Goal: Transaction & Acquisition: Book appointment/travel/reservation

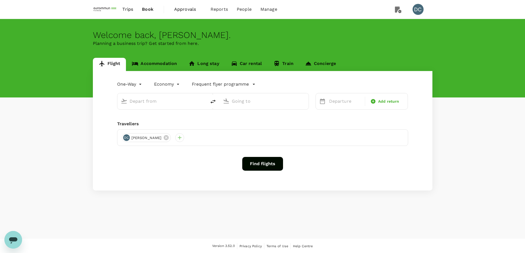
type input "Singapore Changi (SIN)"
type input "[PERSON_NAME] (LYA)"
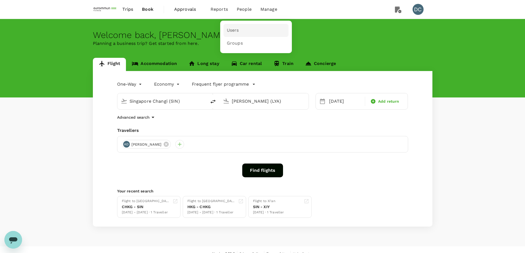
click at [235, 28] on span "Users" at bounding box center [233, 30] width 12 height 6
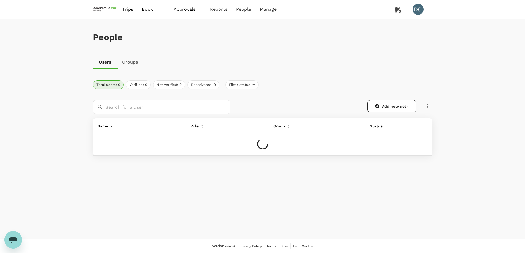
click at [426, 106] on icon "button" at bounding box center [427, 106] width 7 height 7
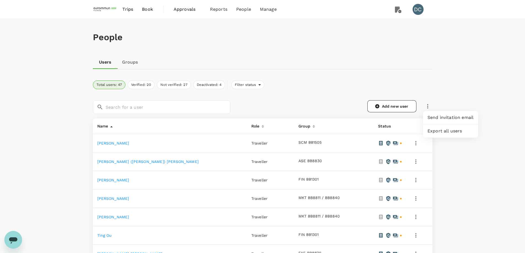
click at [426, 118] on div "Send invitation email" at bounding box center [450, 117] width 55 height 13
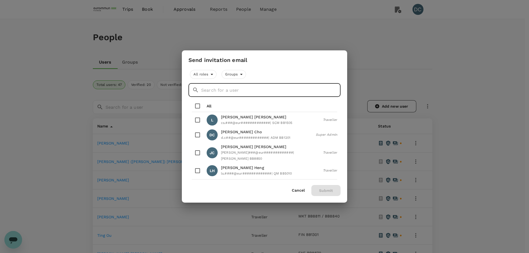
click at [233, 89] on input "text" at bounding box center [270, 90] width 139 height 14
type input "[PERSON_NAME]"
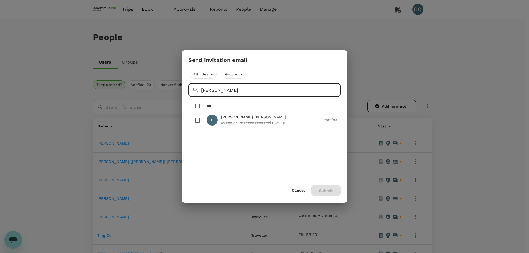
click at [298, 189] on button "Cancel" at bounding box center [298, 190] width 13 height 4
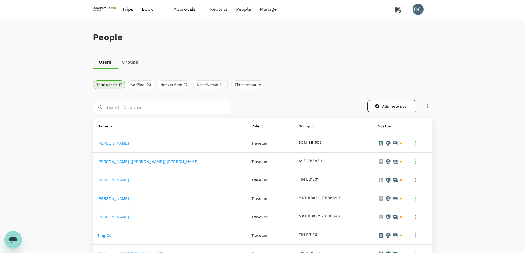
click at [143, 9] on span "Book" at bounding box center [147, 9] width 11 height 7
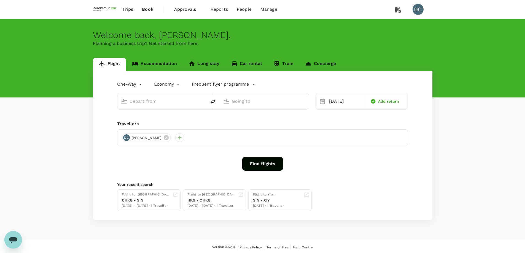
type input "Singapore Changi (SIN)"
type input "[PERSON_NAME] (LYA)"
type input "Singapore Changi (SIN)"
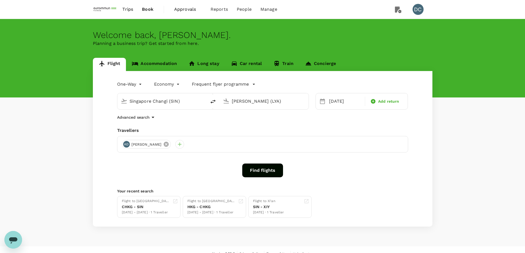
click at [164, 143] on icon at bounding box center [166, 144] width 5 height 5
click at [242, 102] on input "[PERSON_NAME] (LYA)" at bounding box center [264, 101] width 65 height 9
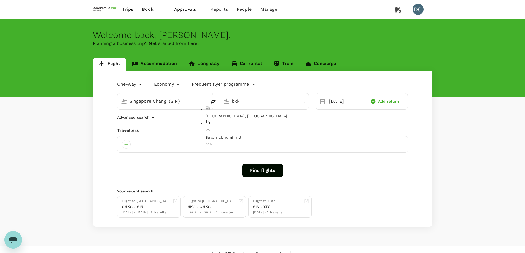
click at [241, 126] on div "Suvarnabhumi Intl BKK" at bounding box center [268, 133] width 127 height 28
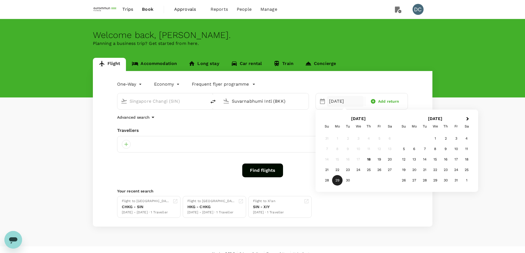
type input "Suvarnabhumi Intl (BKK)"
click at [223, 145] on div at bounding box center [262, 144] width 291 height 17
click at [127, 144] on div at bounding box center [126, 144] width 9 height 9
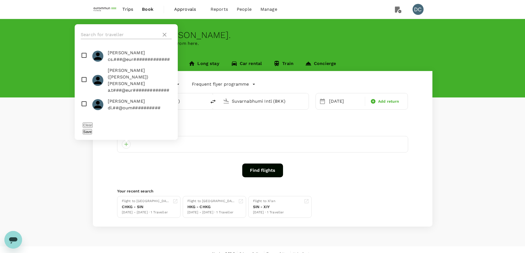
click at [117, 39] on input "text" at bounding box center [120, 34] width 78 height 9
type input "l"
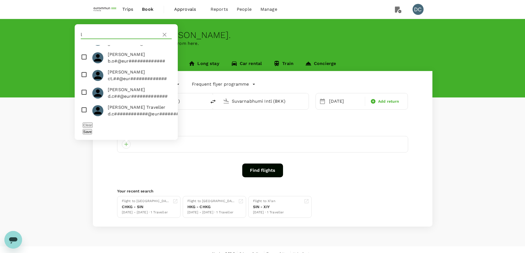
scroll to position [193, 0]
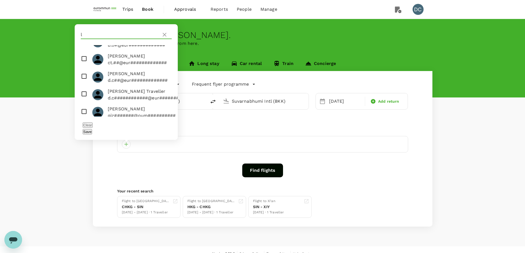
drag, startPoint x: 109, startPoint y: 42, endPoint x: 49, endPoint y: 39, distance: 60.1
click at [49, 39] on div "Welcome back , [PERSON_NAME] . Planning a business trip? Get started from here.…" at bounding box center [262, 123] width 525 height 208
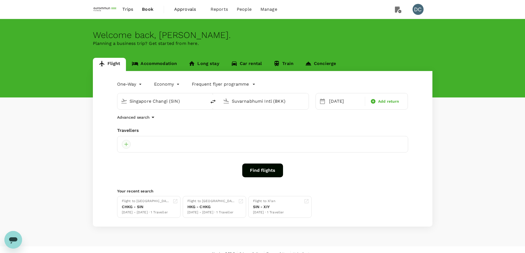
click at [126, 143] on div at bounding box center [126, 144] width 9 height 9
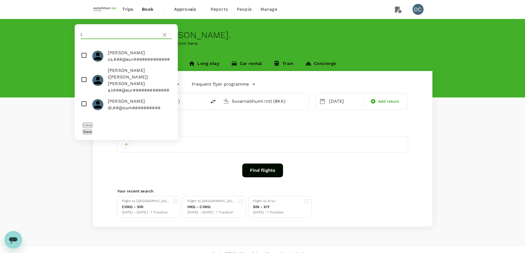
drag, startPoint x: 98, startPoint y: 43, endPoint x: 57, endPoint y: 40, distance: 41.2
click at [57, 40] on div "Welcome back , [PERSON_NAME] . Planning a business trip? Get started from here.…" at bounding box center [262, 123] width 525 height 208
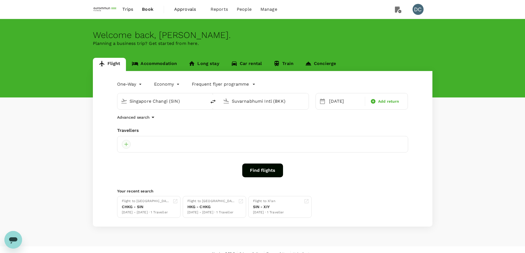
click at [125, 148] on div at bounding box center [126, 144] width 9 height 9
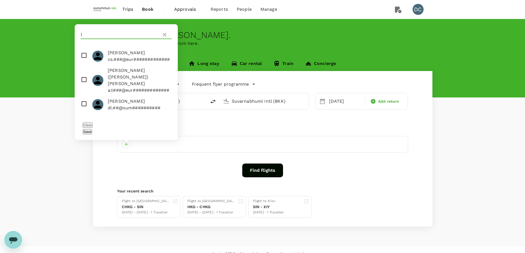
click at [107, 39] on input "l" at bounding box center [120, 34] width 78 height 9
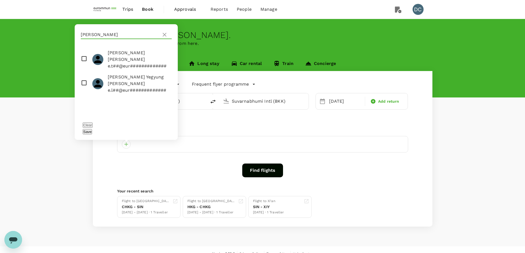
type input "[PERSON_NAME]"
click at [107, 80] on div at bounding box center [99, 83] width 15 height 11
checkbox input "true"
click at [92, 132] on button "Save" at bounding box center [87, 131] width 9 height 5
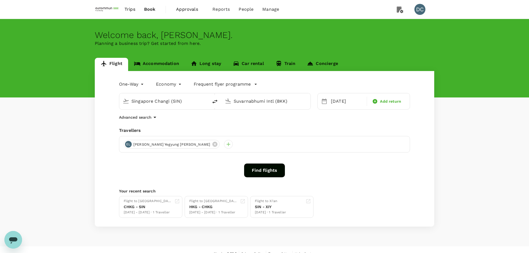
click at [137, 83] on body "Trips Book Approvals 0 Reports People Manage DC Welcome back , [PERSON_NAME] . …" at bounding box center [264, 130] width 529 height 261
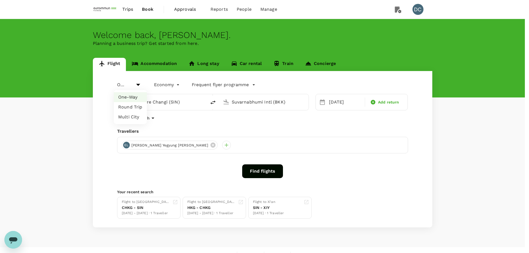
click at [133, 105] on li "Round Trip" at bounding box center [130, 107] width 33 height 10
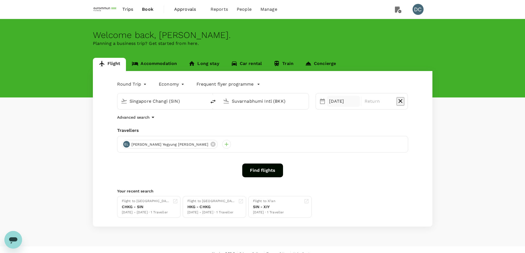
click at [335, 106] on div "[DATE]" at bounding box center [343, 101] width 33 height 11
click at [445, 138] on div "2" at bounding box center [445, 138] width 10 height 10
click at [325, 118] on h2 "[DATE]" at bounding box center [358, 118] width 77 height 5
click at [336, 137] on div "29" at bounding box center [337, 138] width 10 height 10
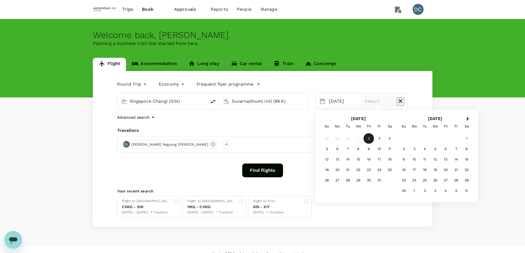
click at [355, 138] on div "1" at bounding box center [358, 138] width 10 height 10
click at [398, 103] on icon "button" at bounding box center [400, 101] width 4 height 4
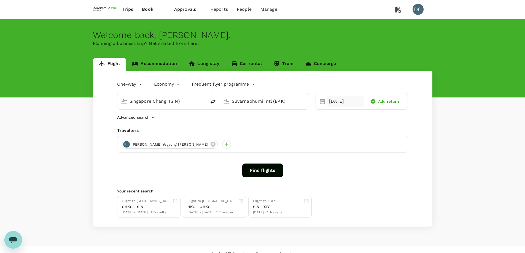
click at [334, 104] on div "[DATE]" at bounding box center [345, 101] width 37 height 11
click at [137, 84] on body "Trips Book Approvals 0 Reports People Manage DC Welcome back , [PERSON_NAME] . …" at bounding box center [262, 130] width 525 height 261
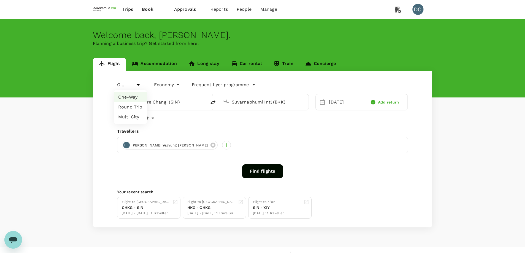
click at [133, 105] on li "Round Trip" at bounding box center [130, 107] width 33 height 10
type input "roundtrip"
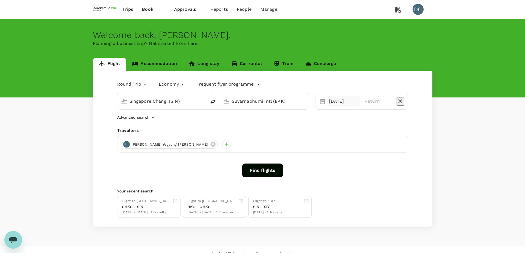
click at [342, 106] on div "[DATE]" at bounding box center [343, 101] width 33 height 11
click at [326, 120] on span "Previous Month" at bounding box center [326, 119] width 0 height 6
click at [335, 178] on div "29" at bounding box center [337, 180] width 10 height 10
click at [445, 139] on div "2" at bounding box center [445, 138] width 10 height 10
click at [361, 128] on div "Travellers" at bounding box center [262, 130] width 291 height 7
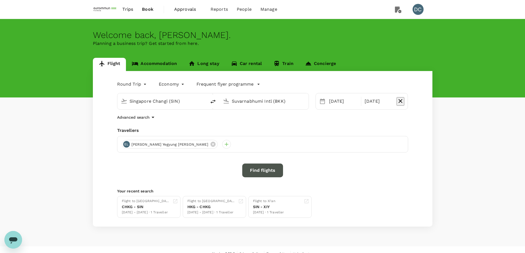
click at [255, 169] on button "Find flights" at bounding box center [262, 171] width 41 height 14
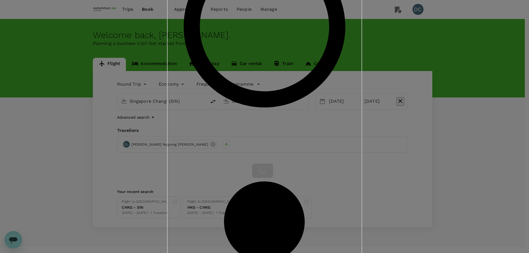
click at [218, 75] on input "Staff Travel Policy ( [PERSON_NAME] Yegyung [PERSON_NAME], You )" at bounding box center [264, 126] width 529 height 253
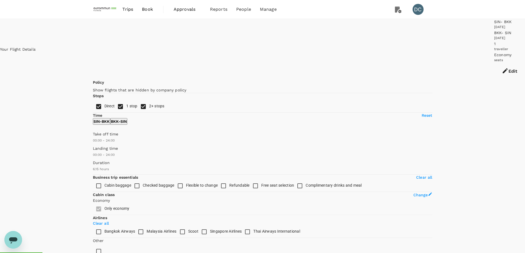
type input "445"
click at [137, 112] on input "2+ stops" at bounding box center [143, 107] width 12 height 12
checkbox input "false"
click at [115, 101] on input "1 stop" at bounding box center [121, 107] width 12 height 12
checkbox input "false"
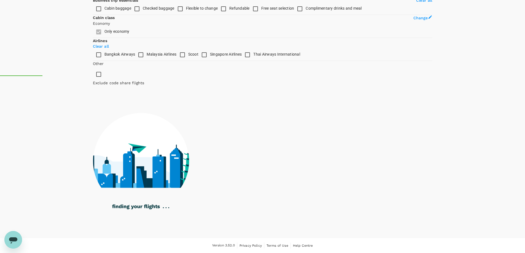
scroll to position [202, 0]
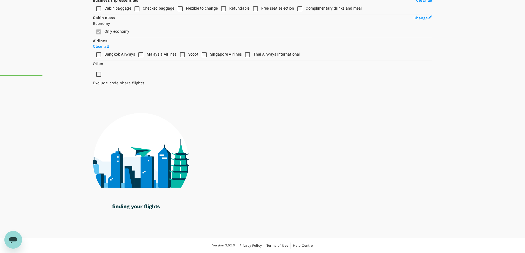
type input "660"
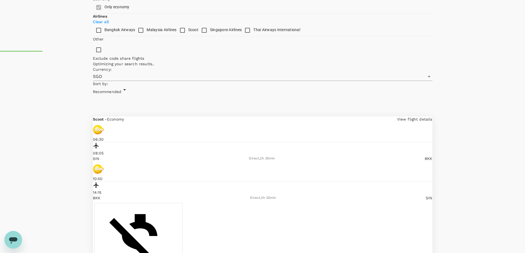
click at [198, 36] on input "Singapore Airlines" at bounding box center [204, 31] width 12 height 12
checkbox input "true"
click at [177, 36] on input "Scoot" at bounding box center [183, 31] width 12 height 12
checkbox input "true"
type input "SGD"
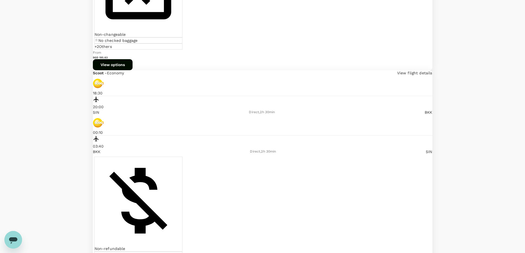
scroll to position [1239, 0]
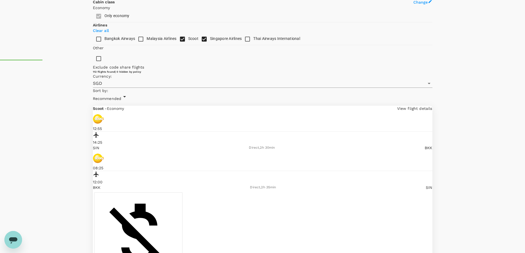
scroll to position [202, 0]
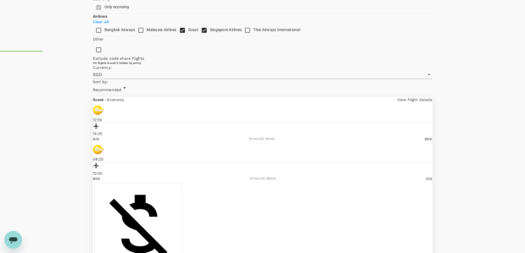
click at [177, 36] on input "Scoot" at bounding box center [183, 31] width 12 height 12
checkbox input "false"
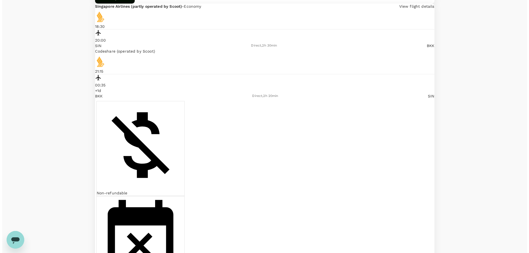
scroll to position [1249, 0]
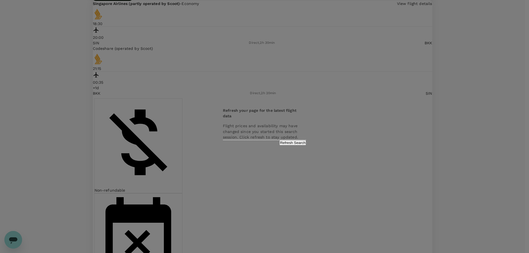
click at [280, 145] on button "Refresh Search" at bounding box center [292, 142] width 27 height 5
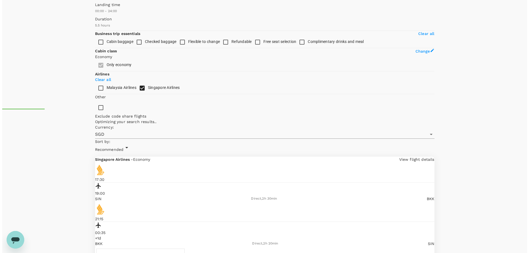
scroll to position [226, 0]
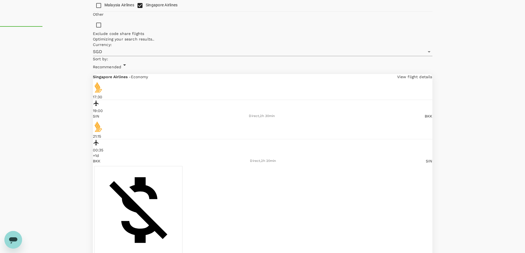
type input "445"
checkbox input "false"
type input "660"
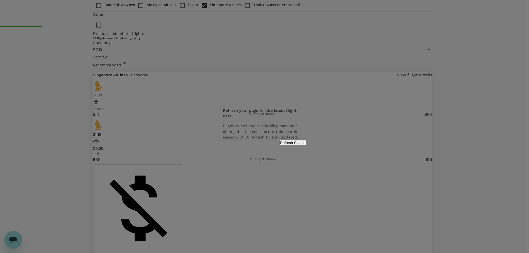
click at [302, 145] on button "Refresh Search" at bounding box center [292, 142] width 27 height 5
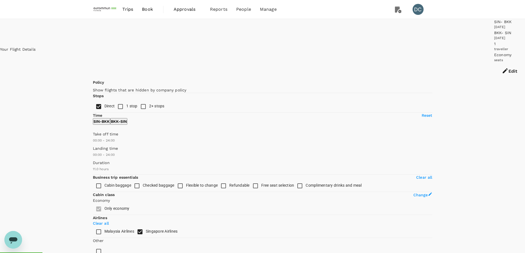
checkbox input "false"
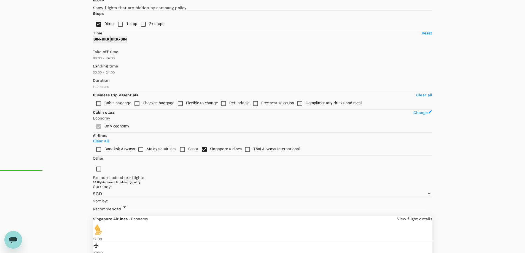
scroll to position [83, 0]
